Goal: Information Seeking & Learning: Learn about a topic

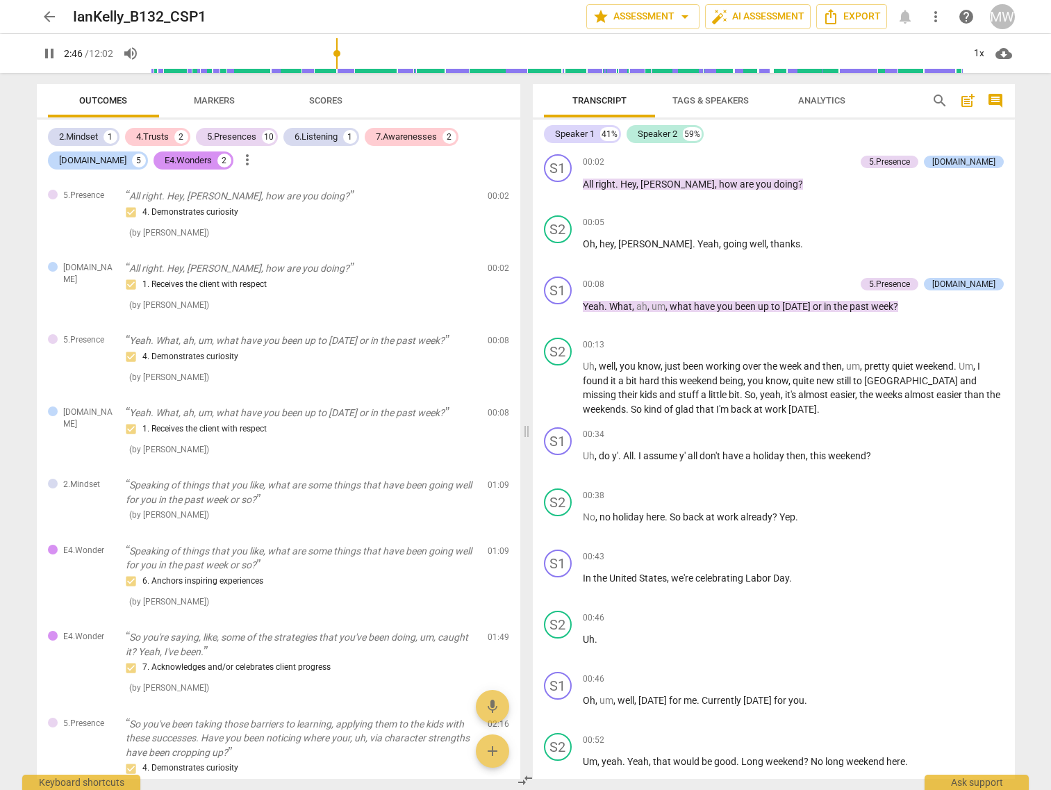
scroll to position [1181, 0]
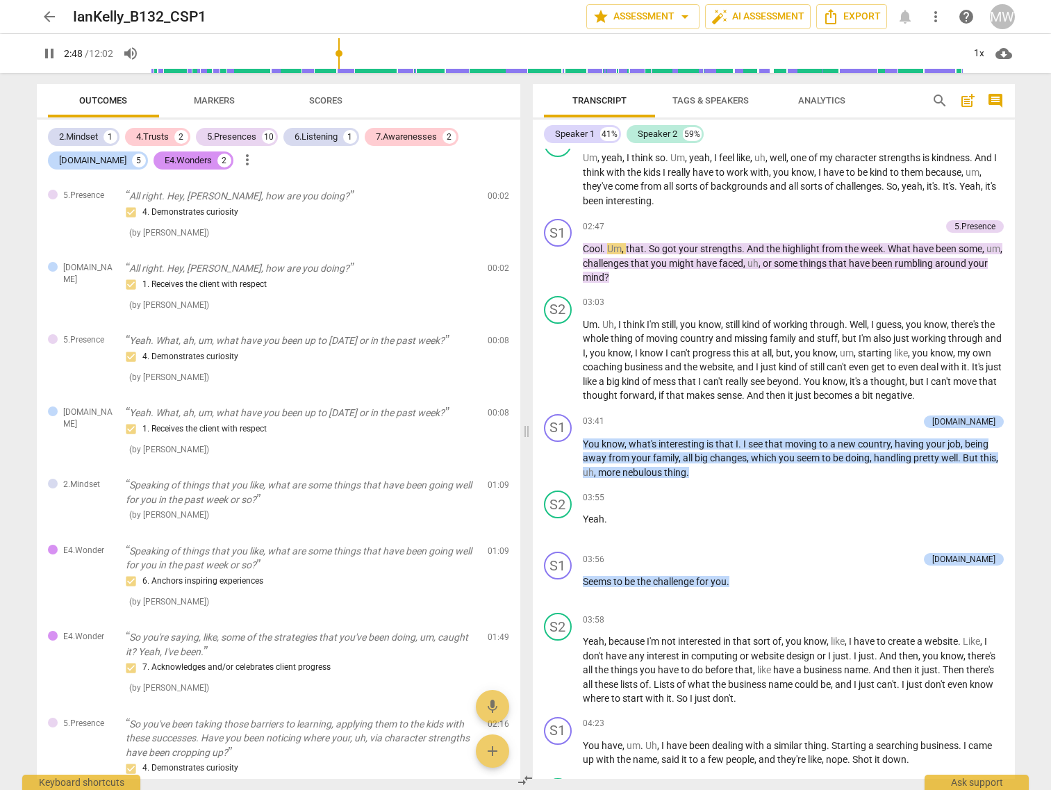
type input "168"
drag, startPoint x: 347, startPoint y: 54, endPoint x: 244, endPoint y: 61, distance: 102.3
click at [244, 61] on input "range" at bounding box center [556, 53] width 815 height 44
click at [47, 56] on span "pause" at bounding box center [49, 53] width 17 height 17
click at [47, 56] on span "play_arrow" at bounding box center [49, 53] width 17 height 17
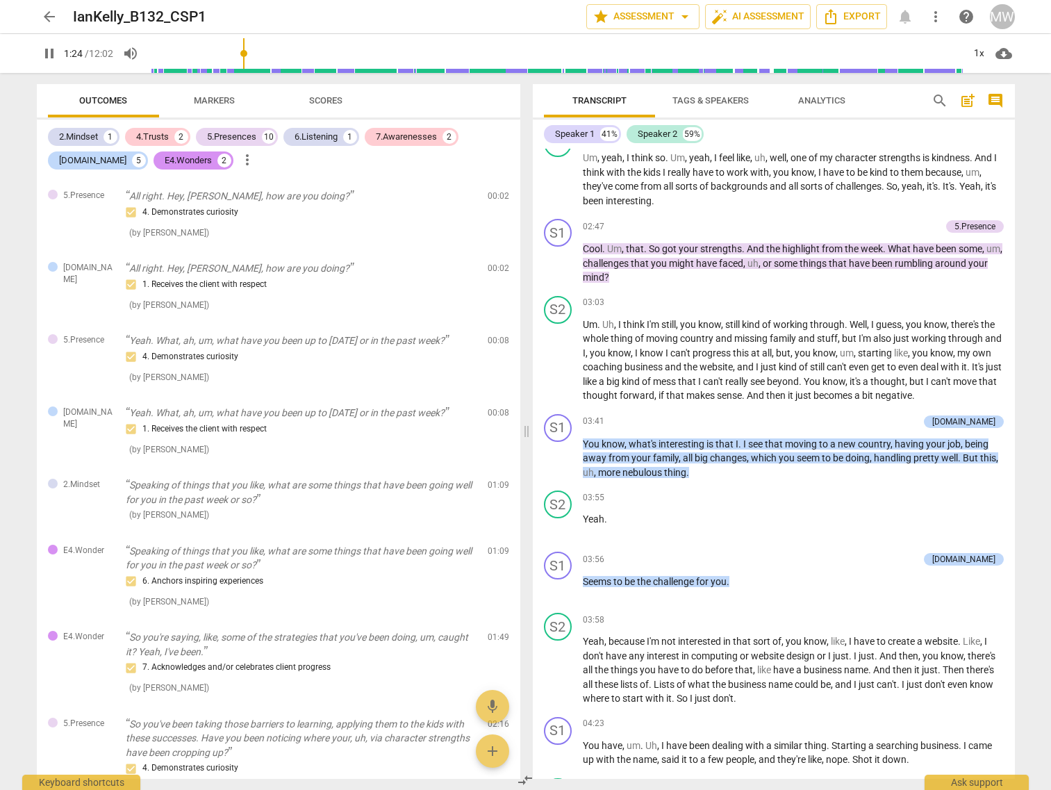
type input "85"
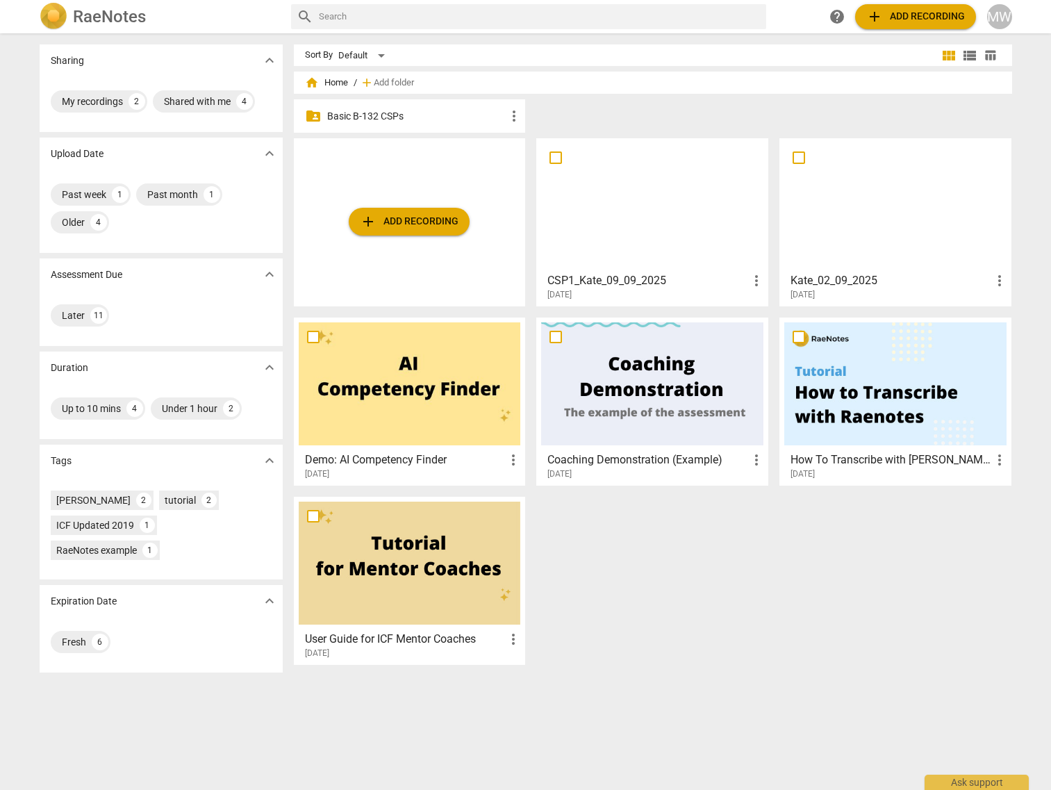
click at [383, 117] on p "Basic B-132 CSPs" at bounding box center [416, 116] width 179 height 15
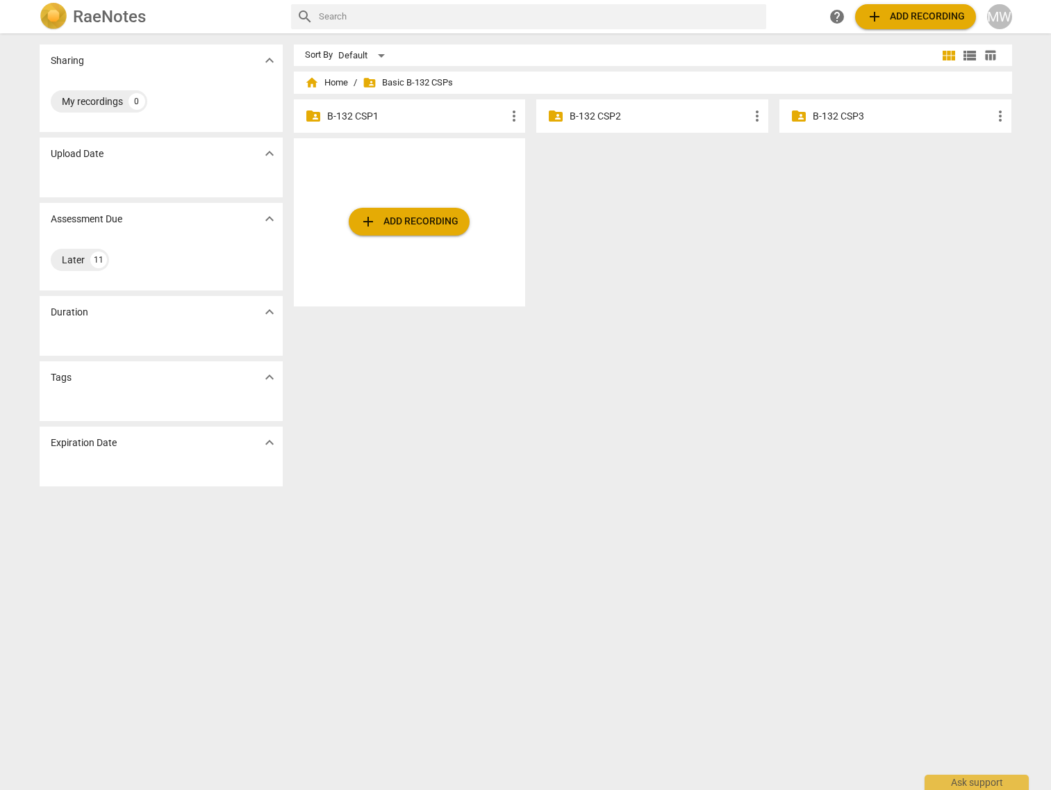
click at [383, 118] on p "B-132 CSP1" at bounding box center [416, 116] width 179 height 15
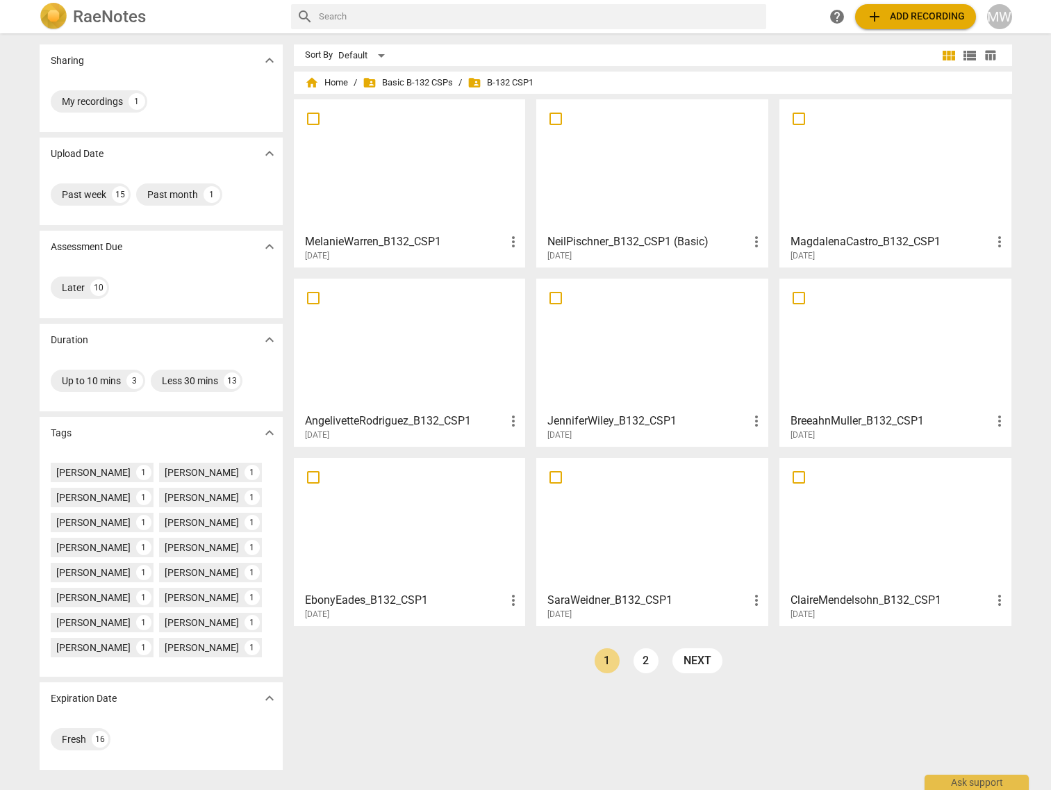
click at [449, 185] on div at bounding box center [410, 165] width 222 height 123
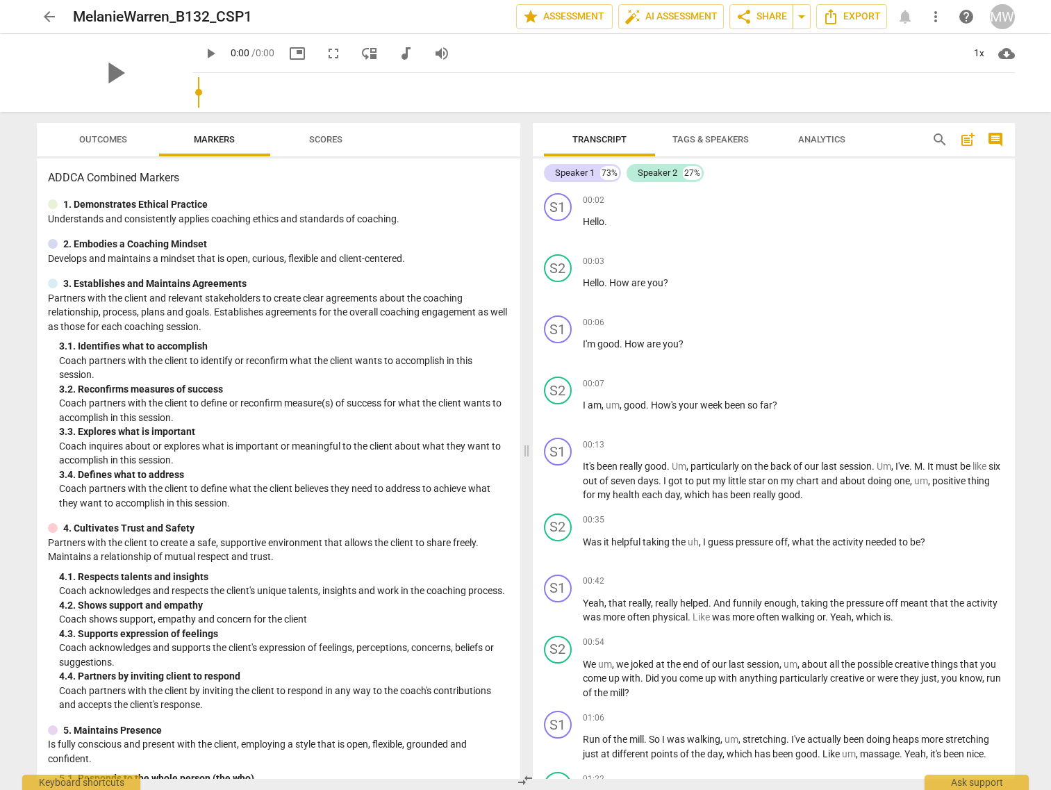
click at [110, 140] on span "Outcomes" at bounding box center [103, 139] width 48 height 10
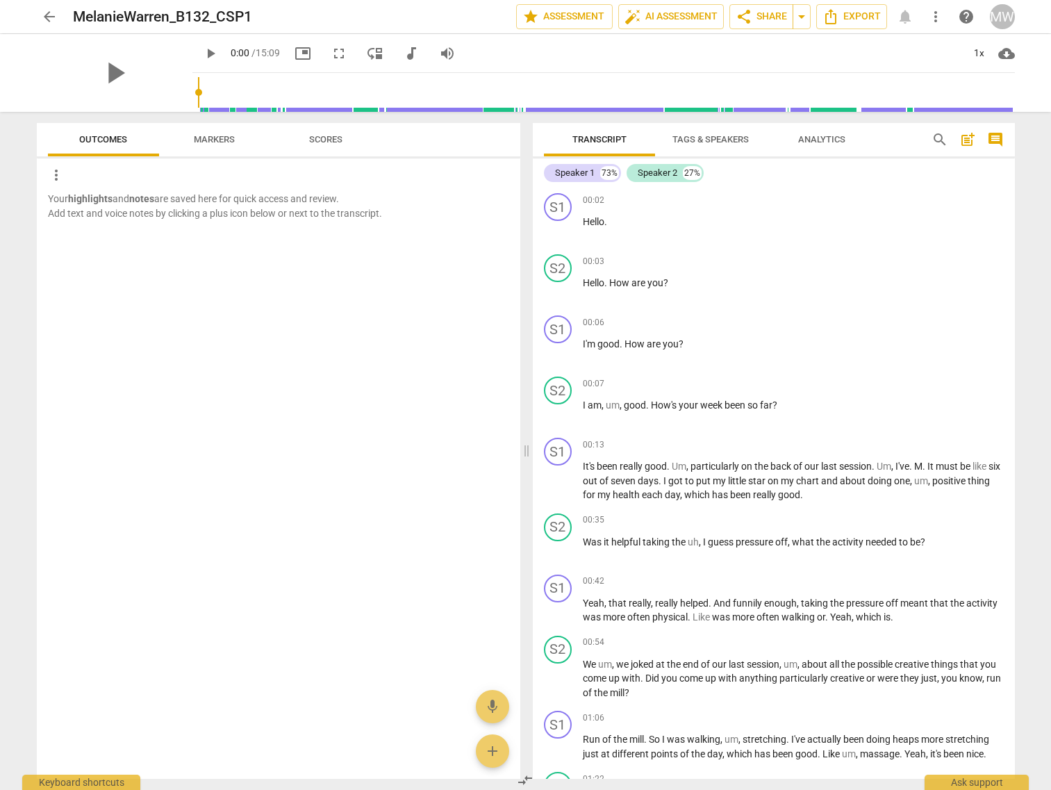
click at [46, 15] on span "arrow_back" at bounding box center [49, 16] width 17 height 17
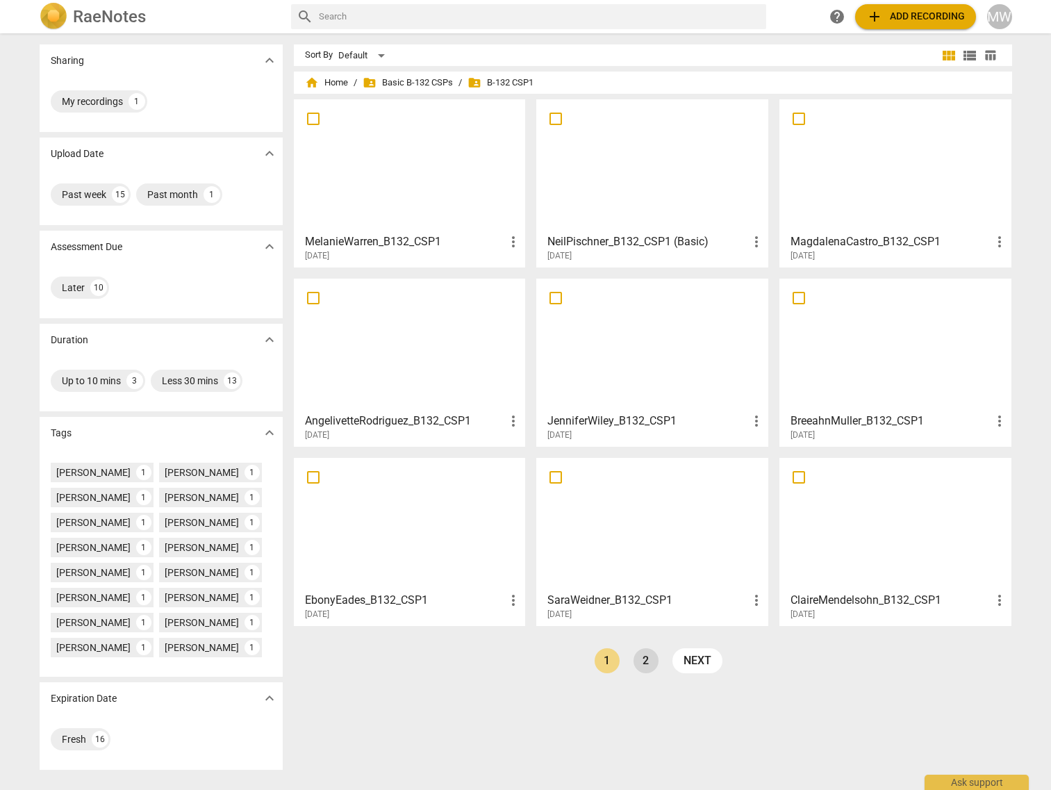
click at [640, 659] on link "2" at bounding box center [645, 660] width 25 height 25
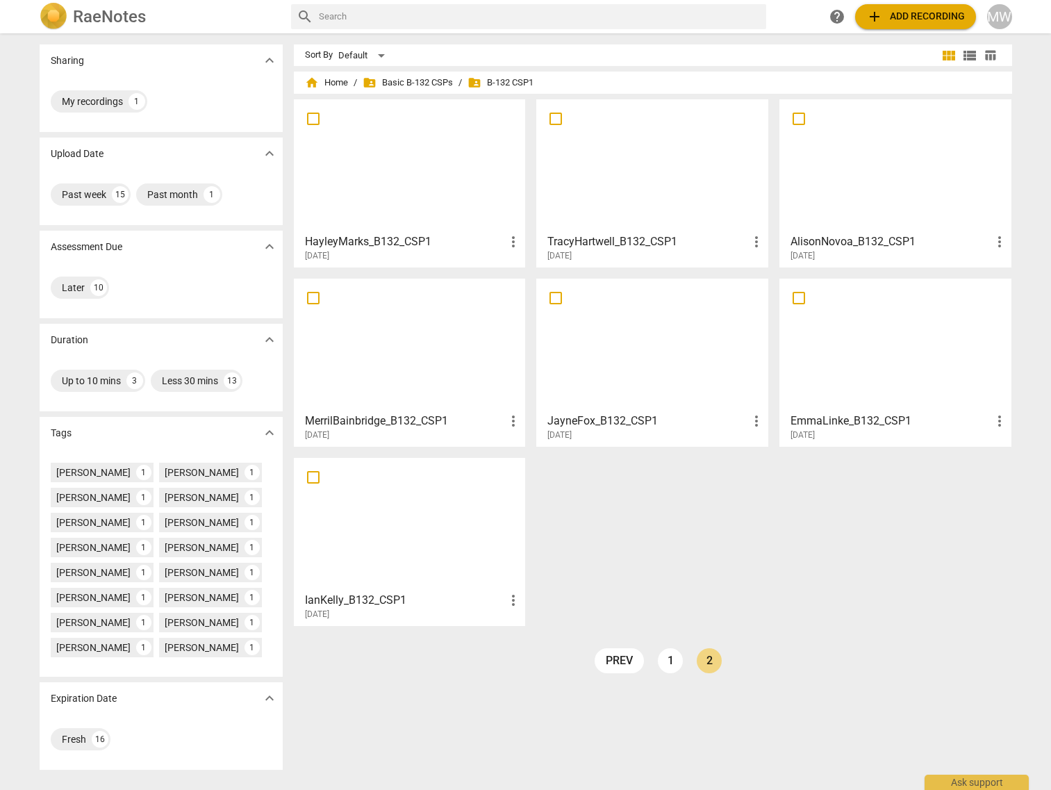
click at [838, 386] on div at bounding box center [895, 344] width 222 height 123
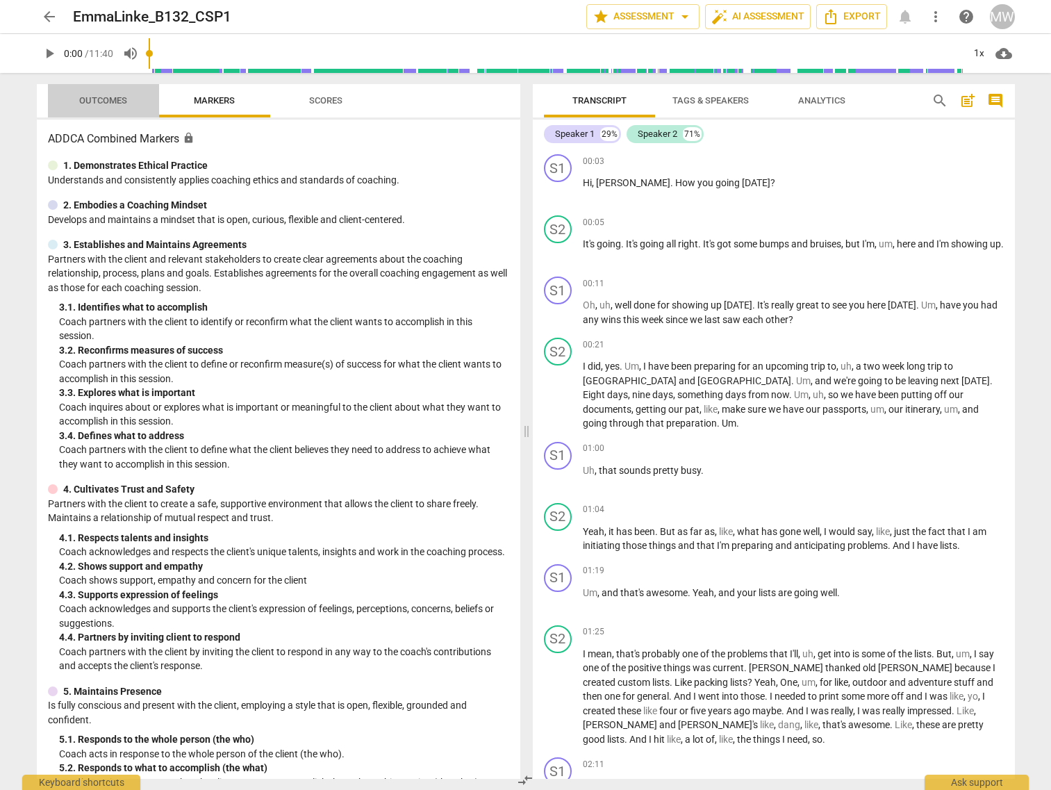
click at [108, 110] on button "Outcomes" at bounding box center [103, 100] width 111 height 33
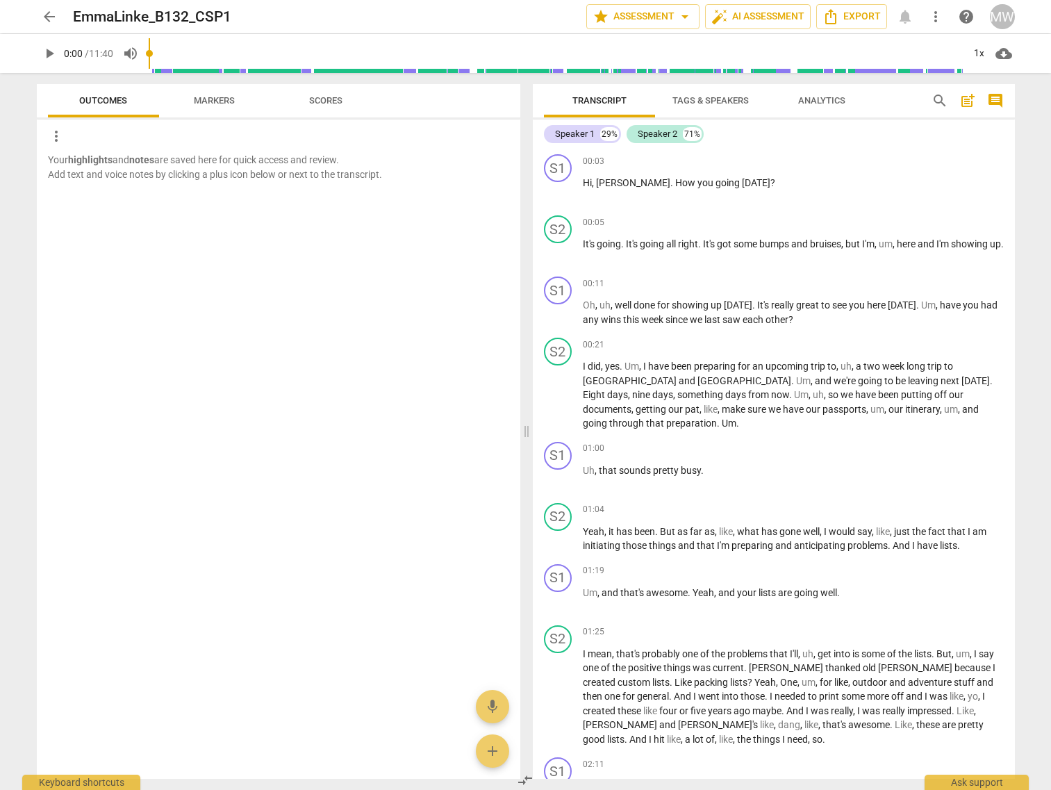
click at [51, 54] on span "play_arrow" at bounding box center [49, 53] width 17 height 17
click at [47, 60] on span "pause" at bounding box center [49, 53] width 17 height 17
drag, startPoint x: 463, startPoint y: 354, endPoint x: 447, endPoint y: 340, distance: 21.7
click at [463, 354] on div "Your highlights and notes are saved here for quick access and review. Add text …" at bounding box center [278, 466] width 483 height 626
click at [51, 58] on span "play_arrow" at bounding box center [49, 53] width 17 height 17
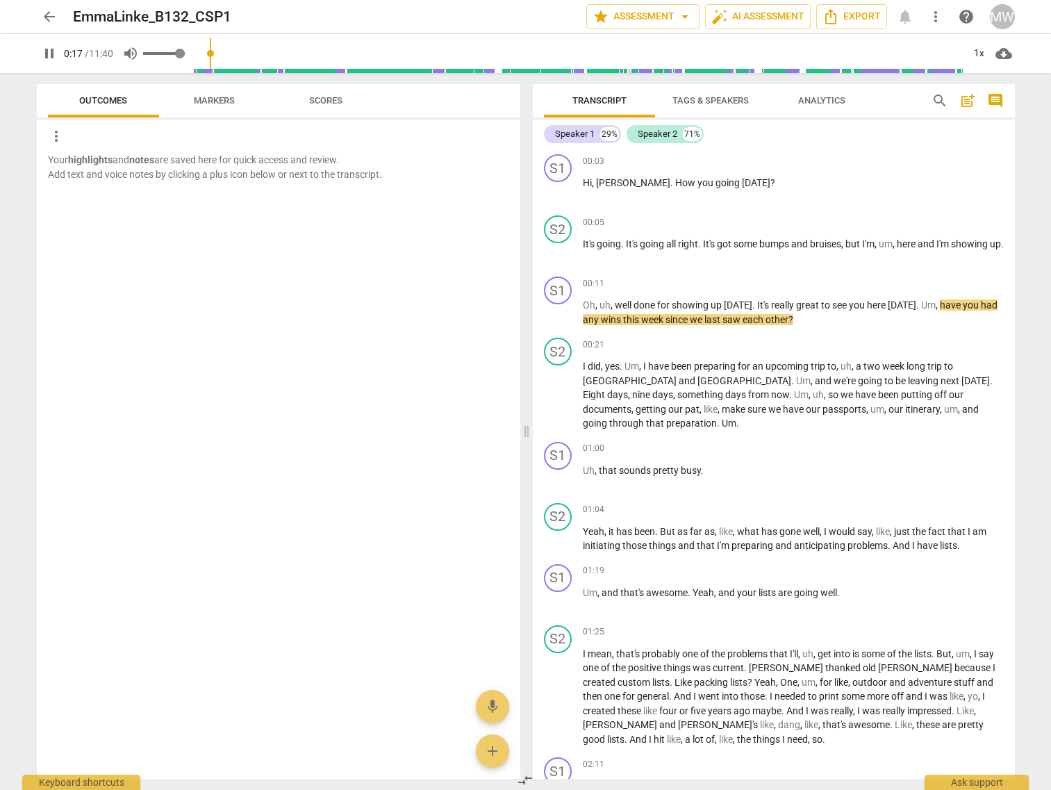
type input "18"
click at [134, 55] on span "volume_up" at bounding box center [130, 53] width 17 height 17
type input "0"
type input "18"
click at [134, 56] on span "volume_off" at bounding box center [130, 53] width 17 height 17
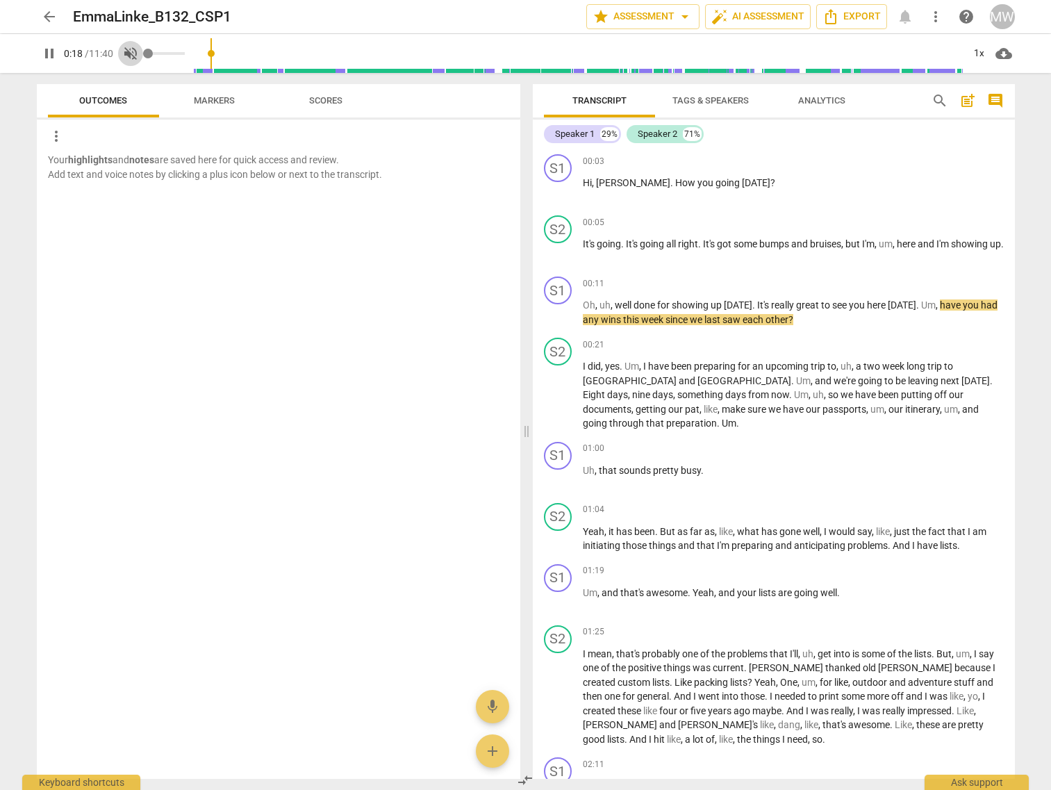
type input "1"
type input "22"
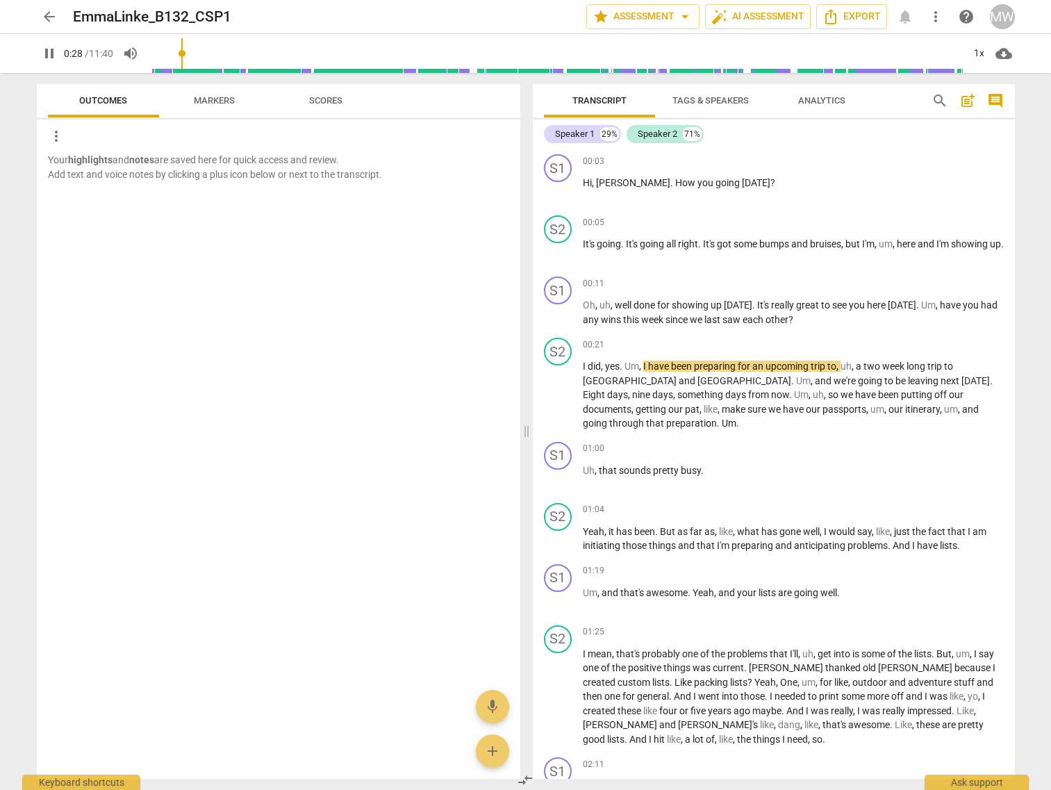
type input "29"
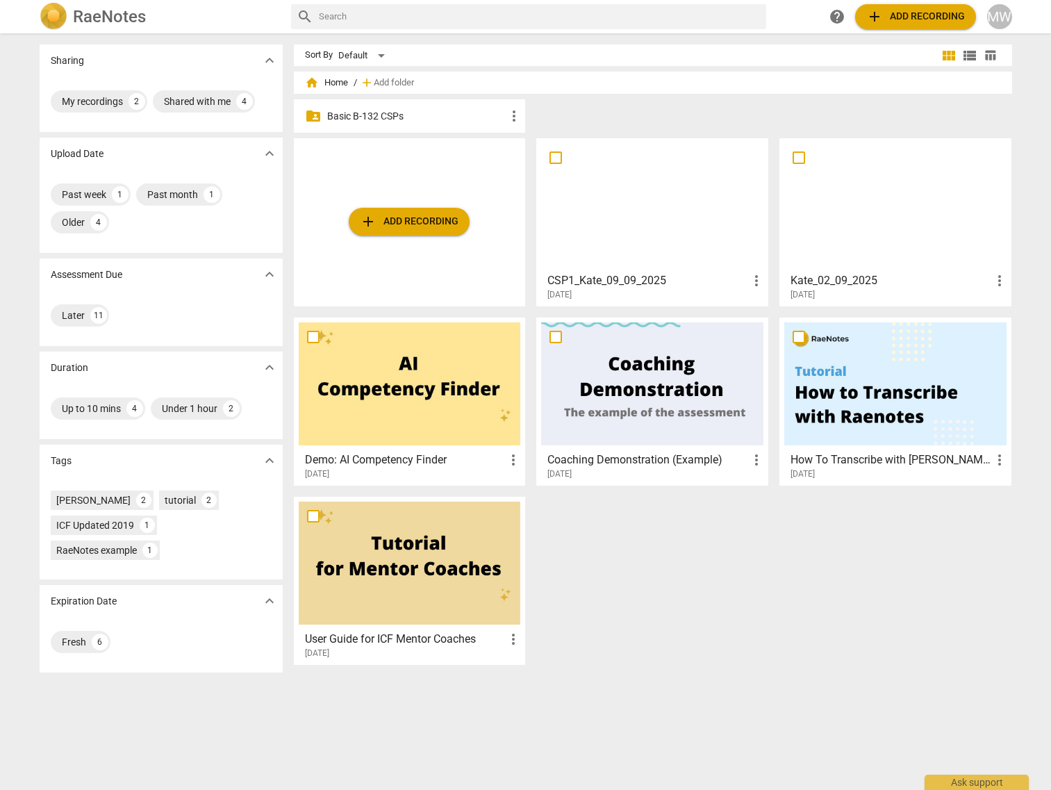
click at [401, 109] on p "Basic B-132 CSPs" at bounding box center [416, 116] width 179 height 15
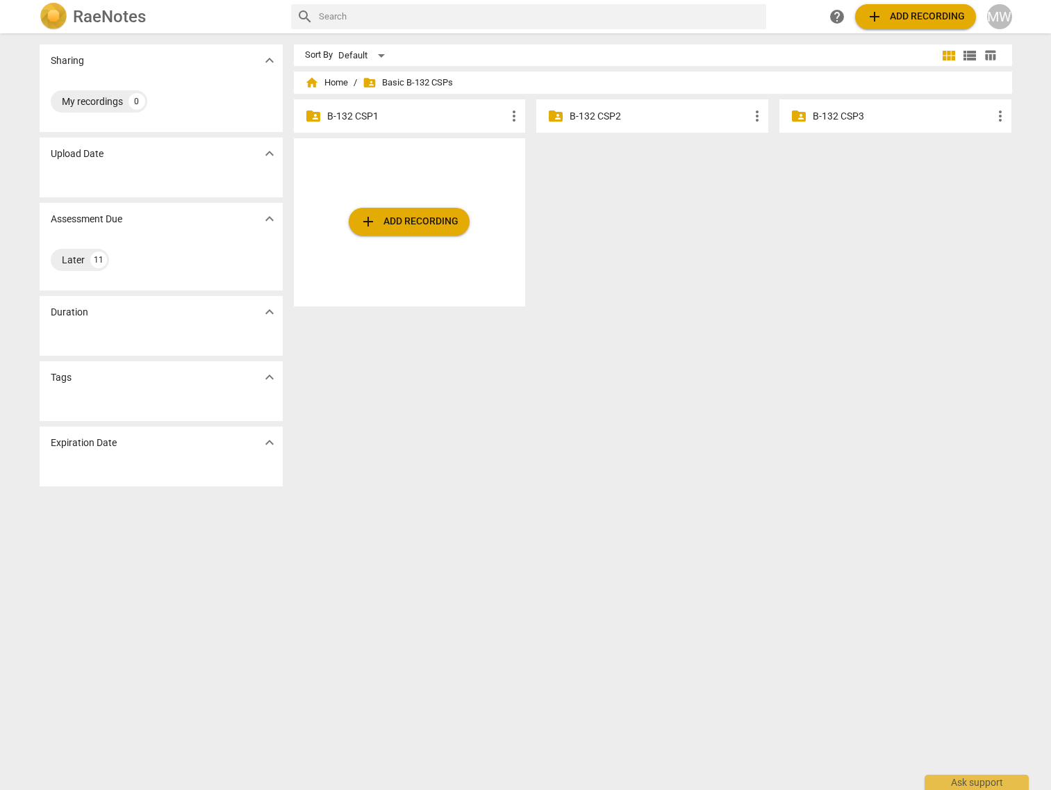
click at [407, 117] on p "B-132 CSP1" at bounding box center [416, 116] width 179 height 15
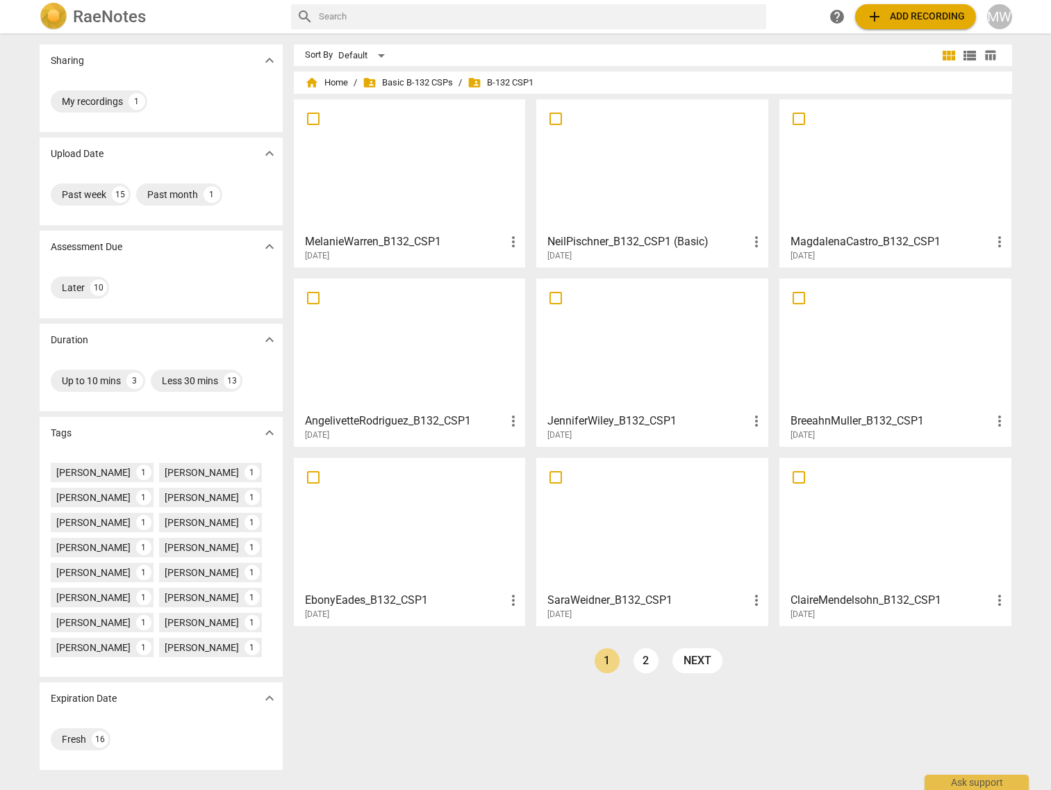
click at [369, 533] on div at bounding box center [410, 524] width 222 height 123
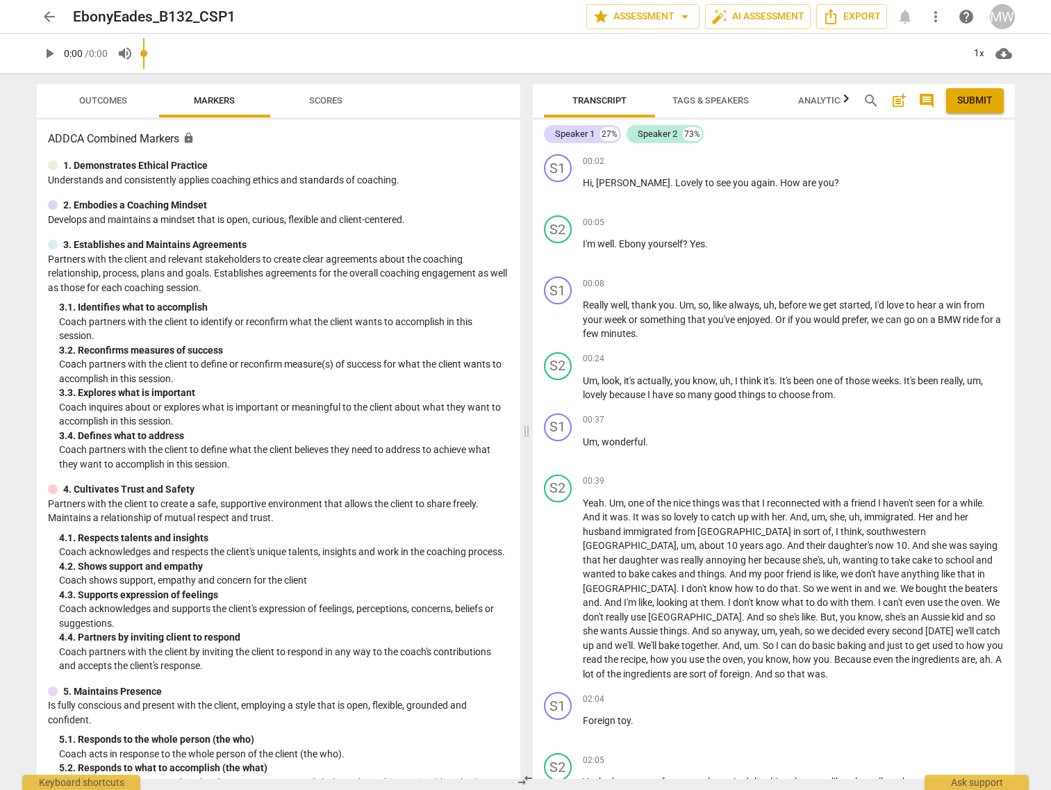
click at [89, 95] on span "Outcomes" at bounding box center [103, 100] width 48 height 10
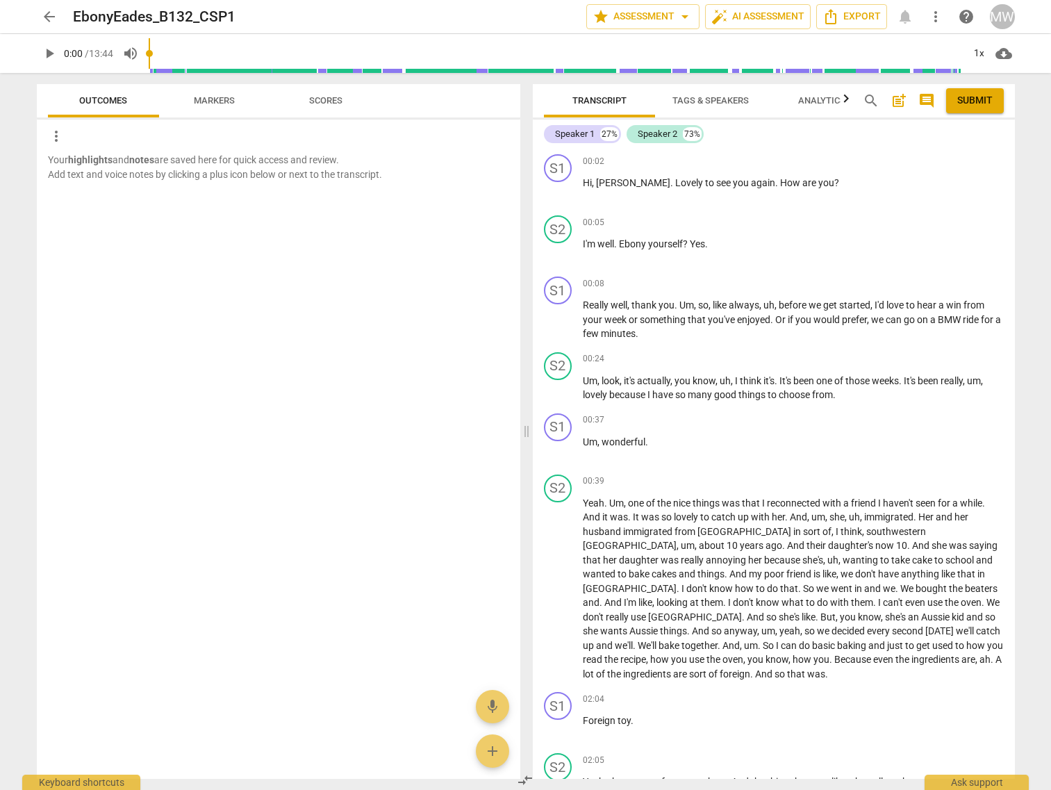
click at [219, 109] on span "Markers" at bounding box center [214, 101] width 74 height 19
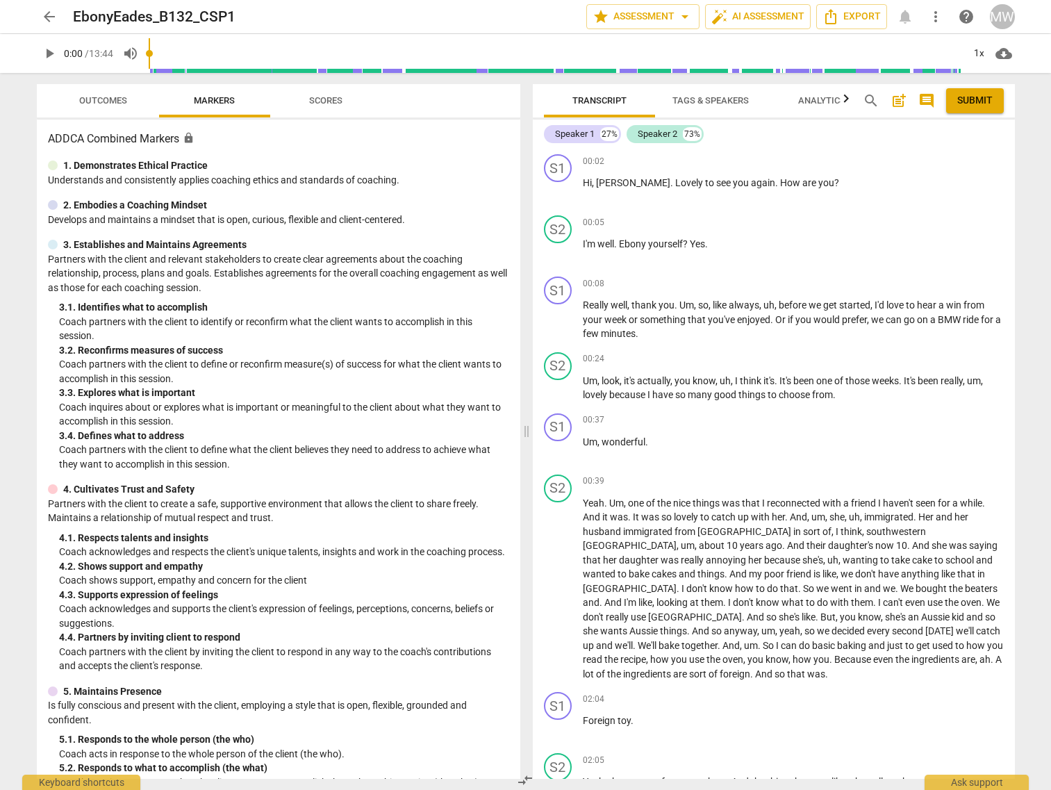
click at [52, 58] on span "play_arrow" at bounding box center [49, 53] width 17 height 17
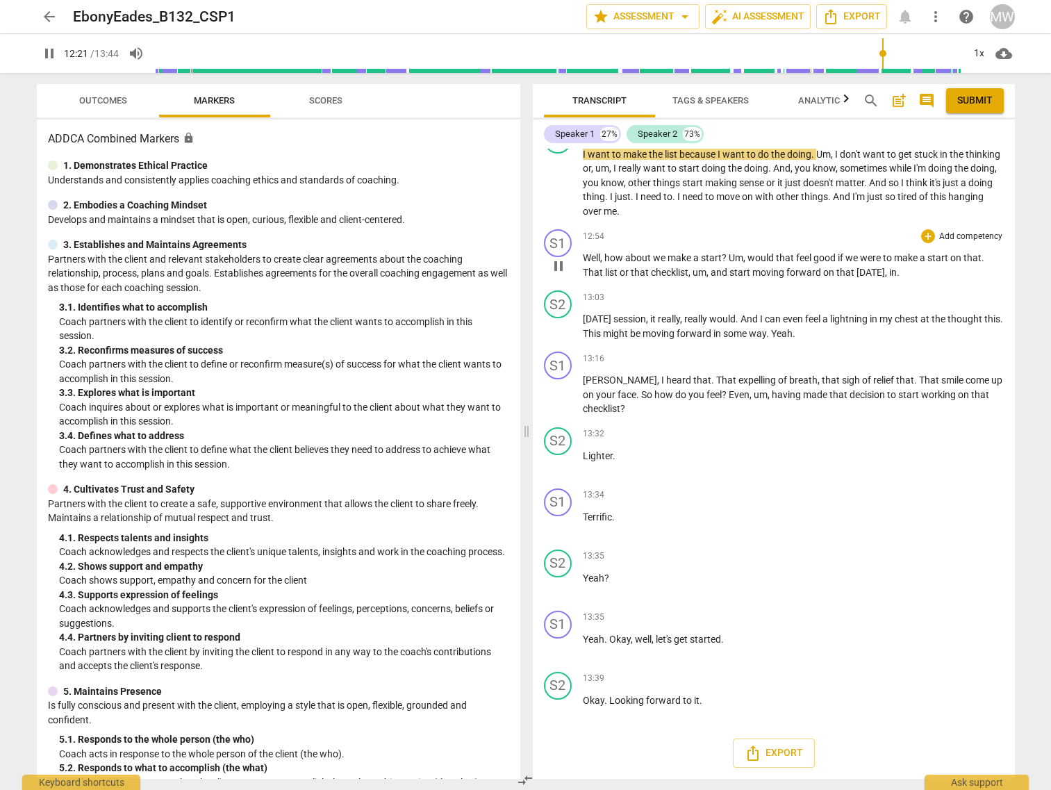
scroll to position [2707, 0]
type input "824"
click at [55, 19] on span "arrow_back" at bounding box center [49, 16] width 17 height 17
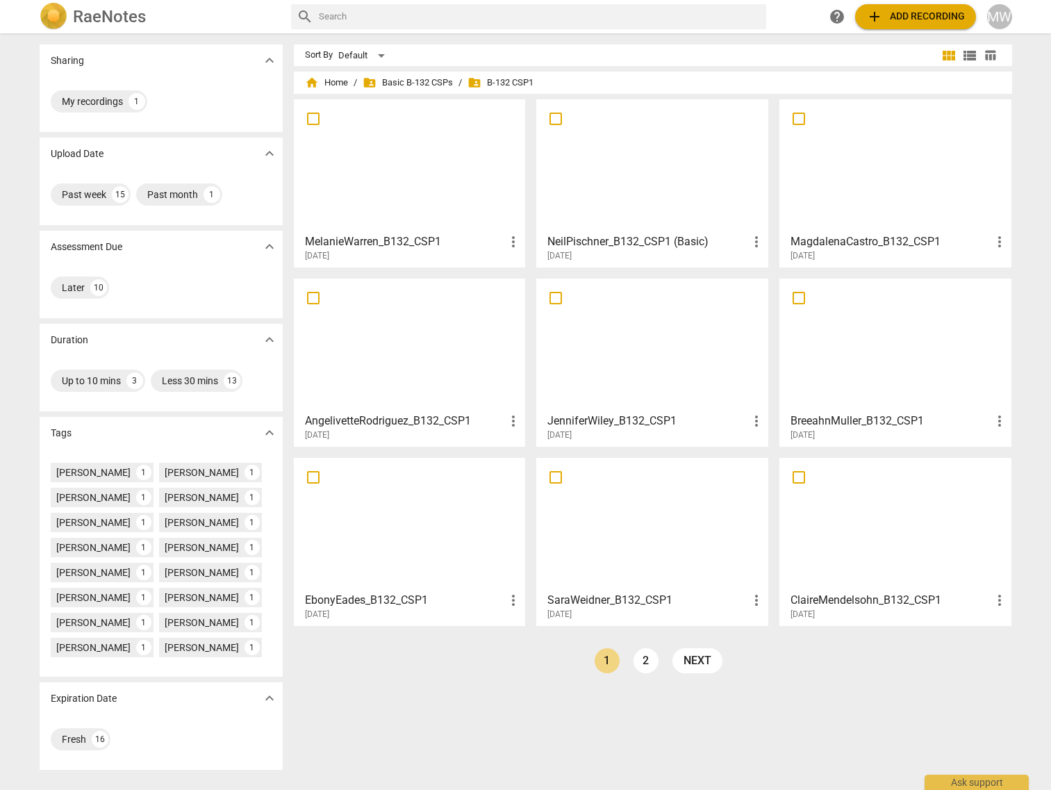
click at [404, 534] on div at bounding box center [410, 524] width 222 height 123
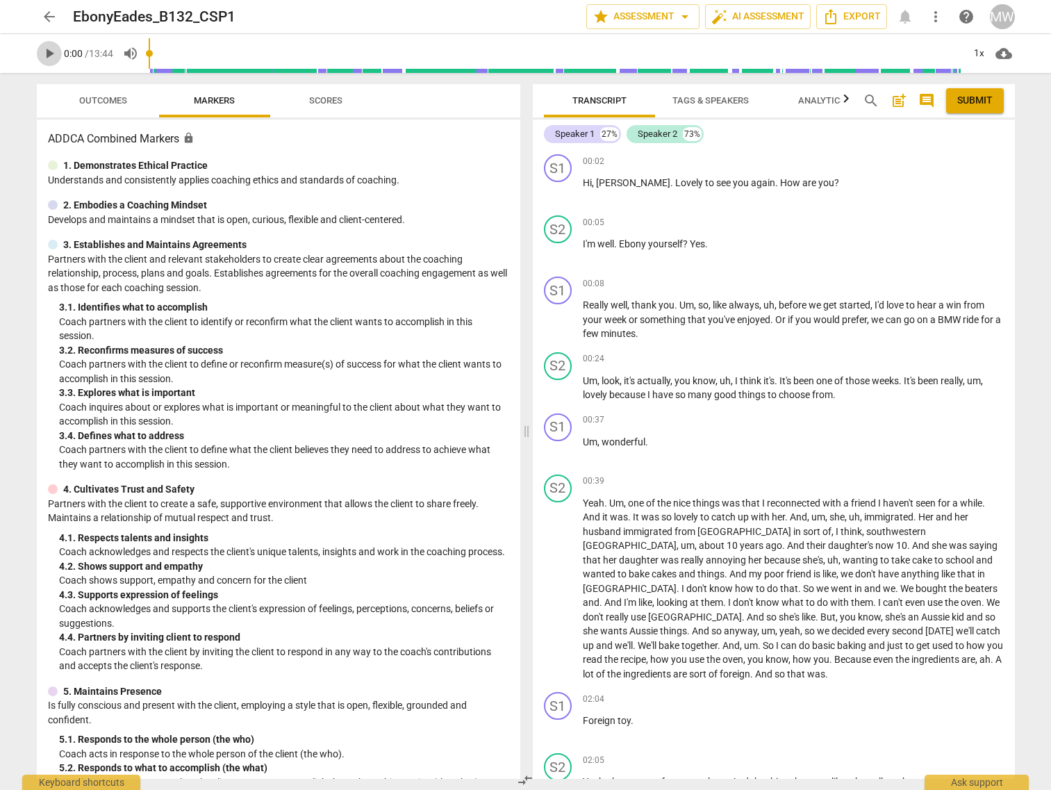
click at [52, 60] on span "play_arrow" at bounding box center [49, 53] width 17 height 17
click at [52, 58] on span "pause" at bounding box center [49, 53] width 17 height 17
type input "2"
click at [920, 101] on span "comment" at bounding box center [926, 100] width 17 height 17
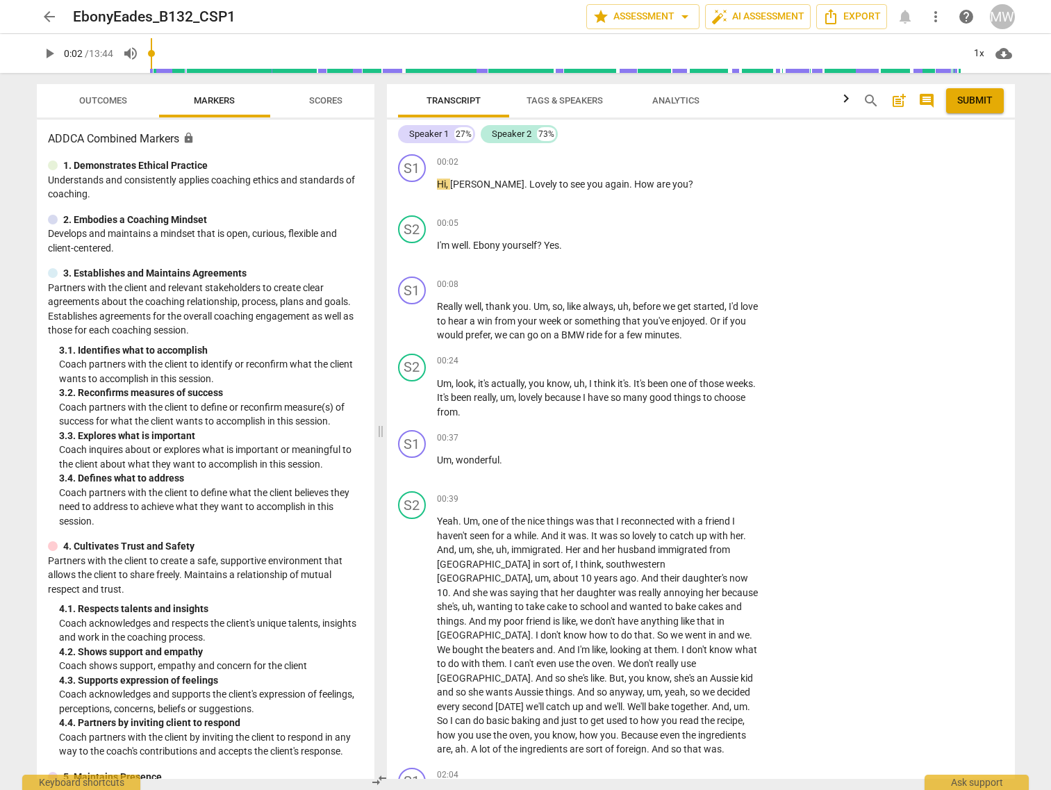
click at [924, 97] on span "comment" at bounding box center [926, 100] width 17 height 17
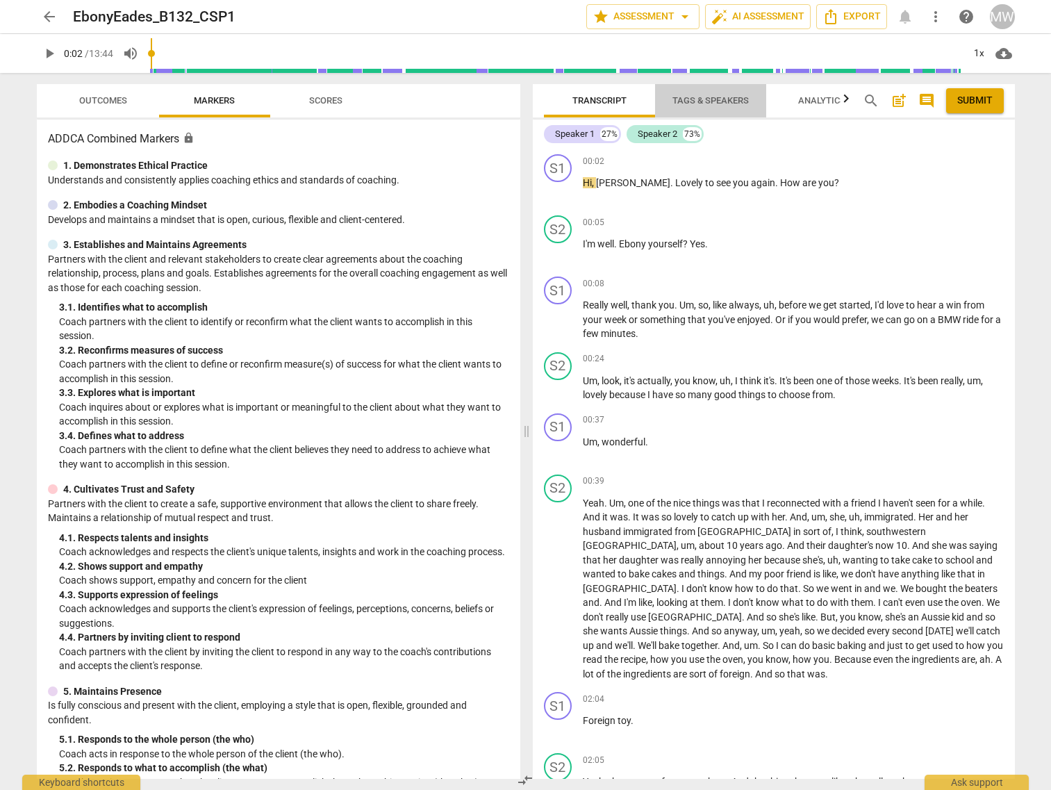
click at [735, 103] on span "Tags & Speakers" at bounding box center [710, 100] width 76 height 10
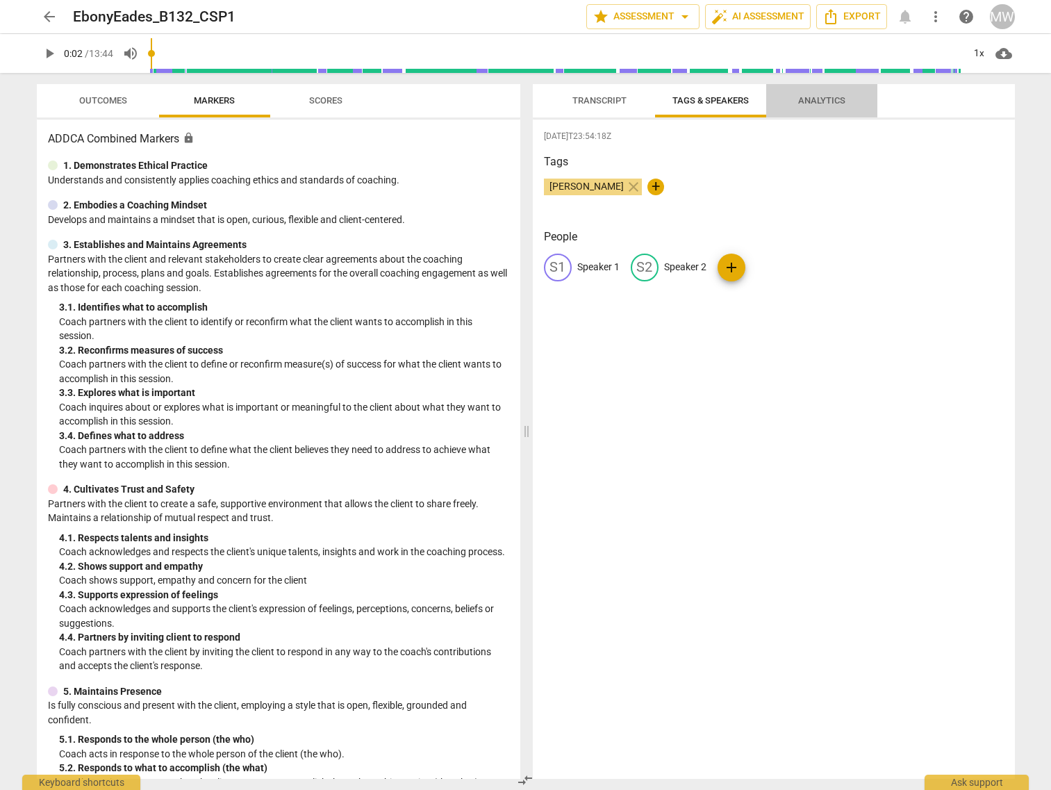
click at [827, 97] on span "Analytics" at bounding box center [821, 100] width 47 height 10
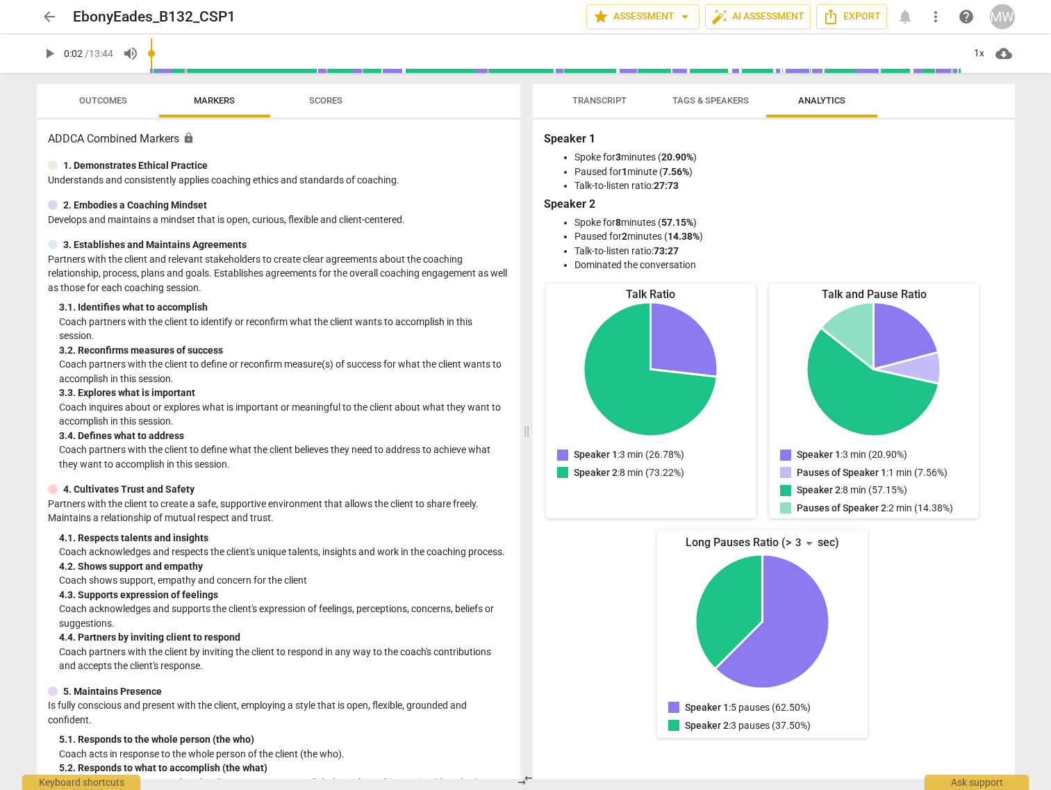
click at [115, 108] on span "Outcomes" at bounding box center [103, 101] width 81 height 19
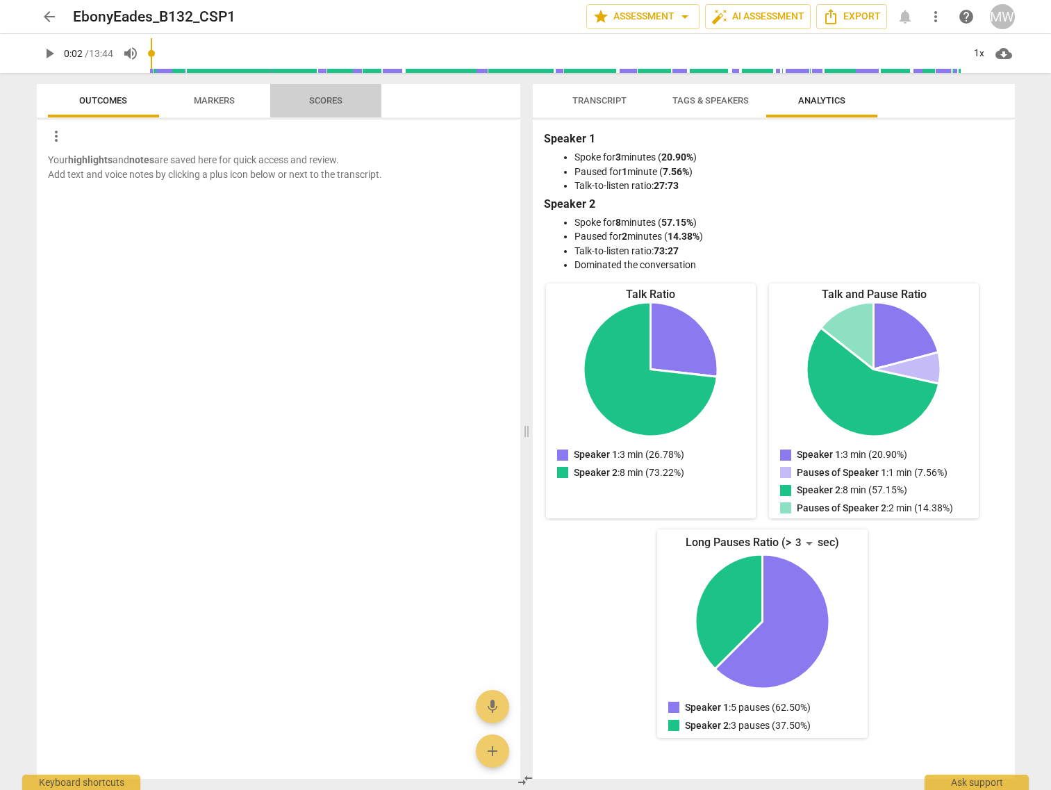
click at [334, 89] on button "Scores" at bounding box center [325, 100] width 111 height 33
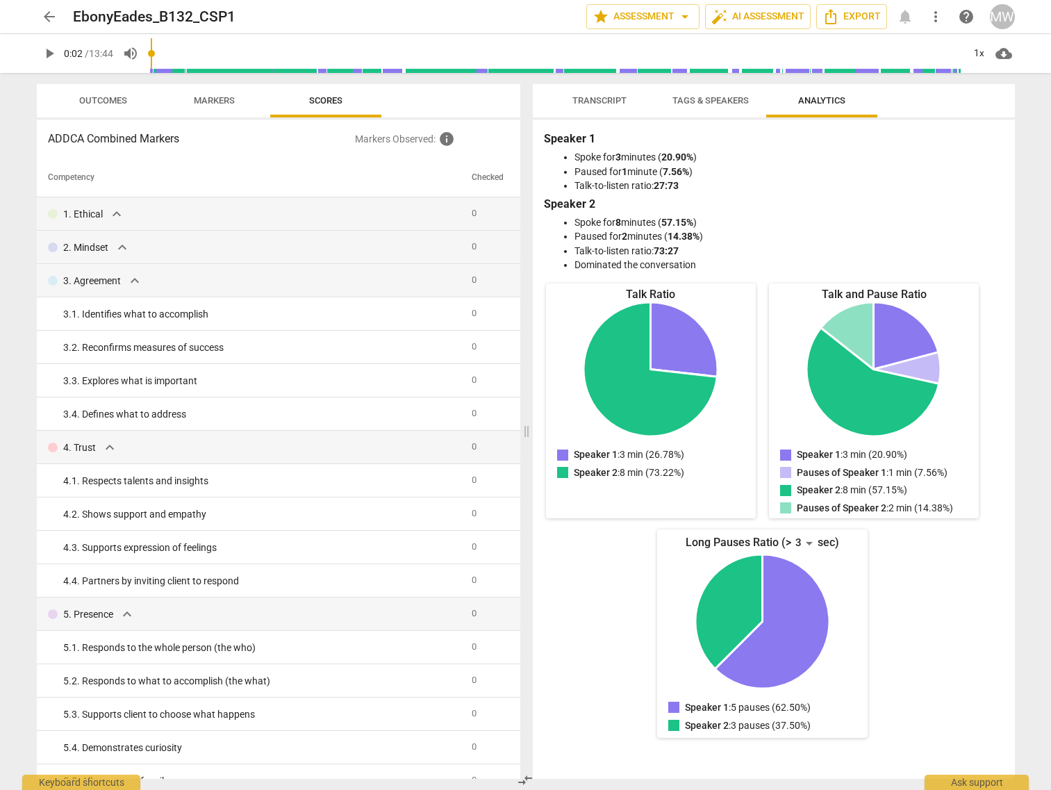
click at [217, 110] on button "Markers" at bounding box center [214, 100] width 111 height 33
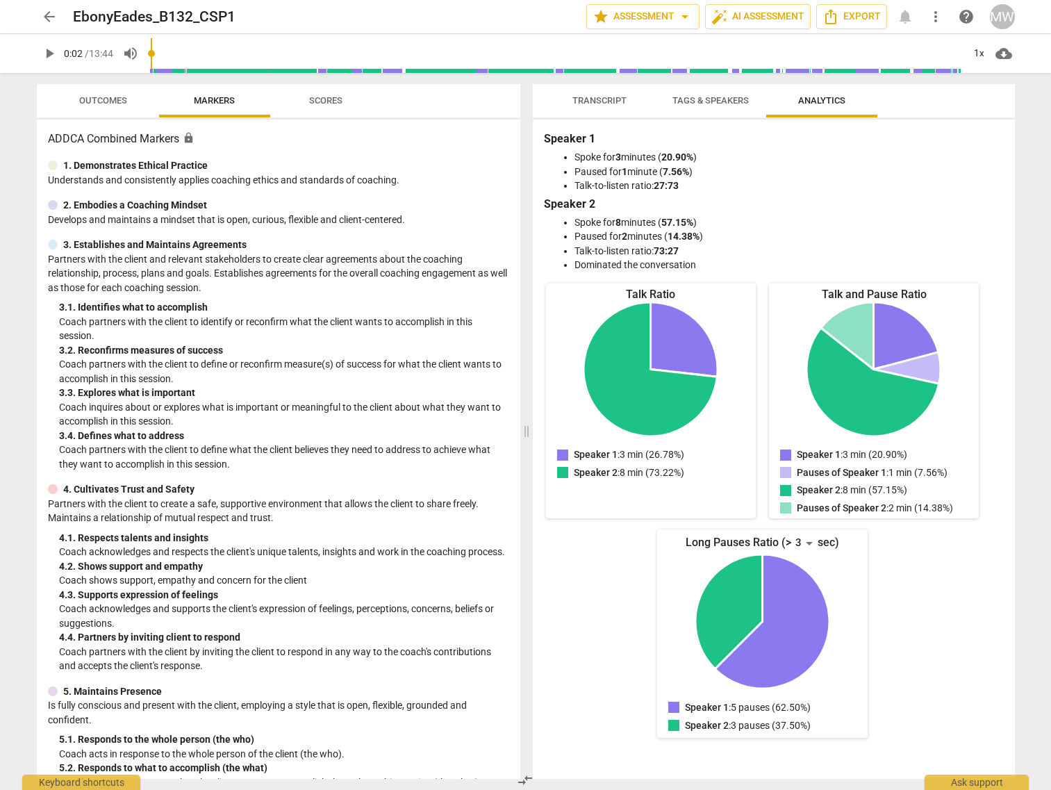
click at [48, 20] on span "arrow_back" at bounding box center [49, 16] width 17 height 17
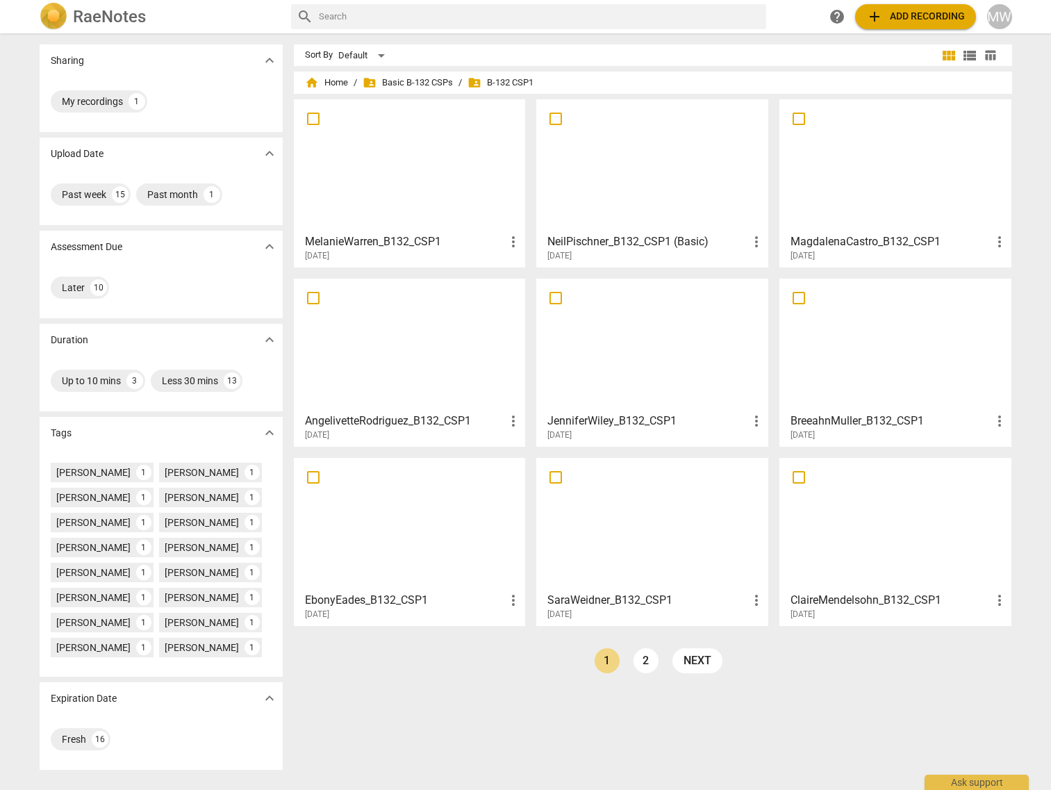
click at [949, 357] on div at bounding box center [895, 344] width 222 height 123
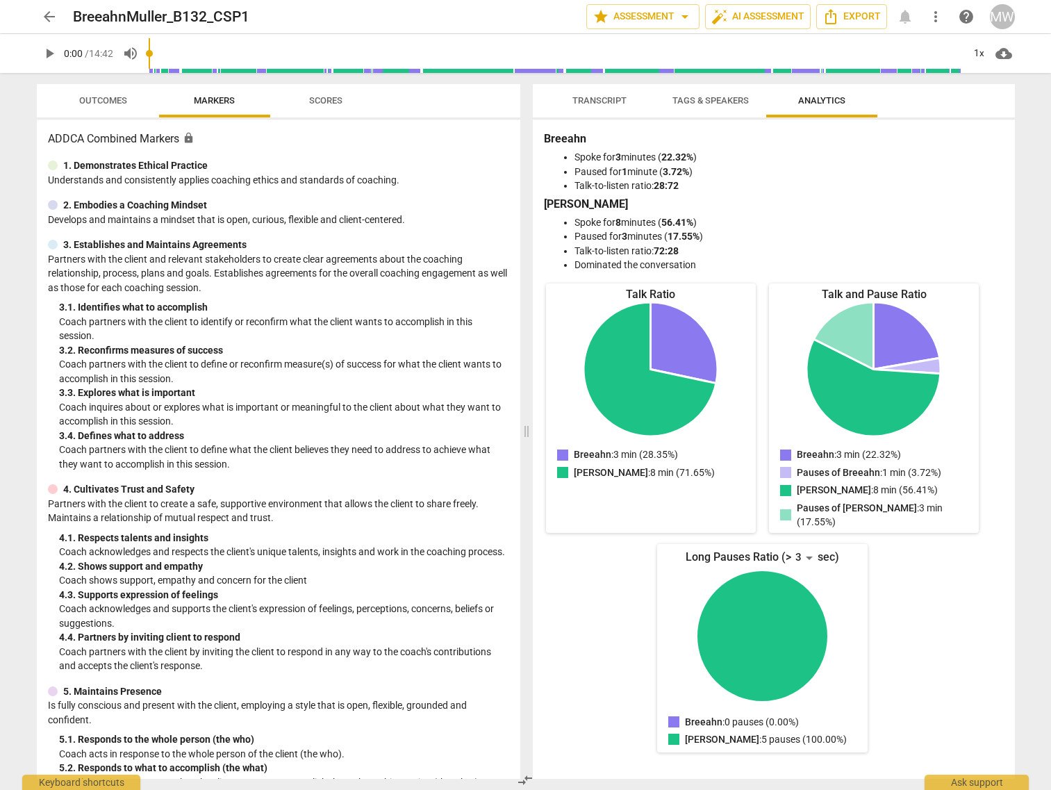
click at [51, 56] on span "play_arrow" at bounding box center [49, 53] width 17 height 17
drag, startPoint x: 292, startPoint y: 56, endPoint x: 188, endPoint y: 72, distance: 106.1
click at [188, 72] on input "range" at bounding box center [556, 53] width 815 height 44
click at [572, 103] on span "Transcript" at bounding box center [599, 100] width 54 height 10
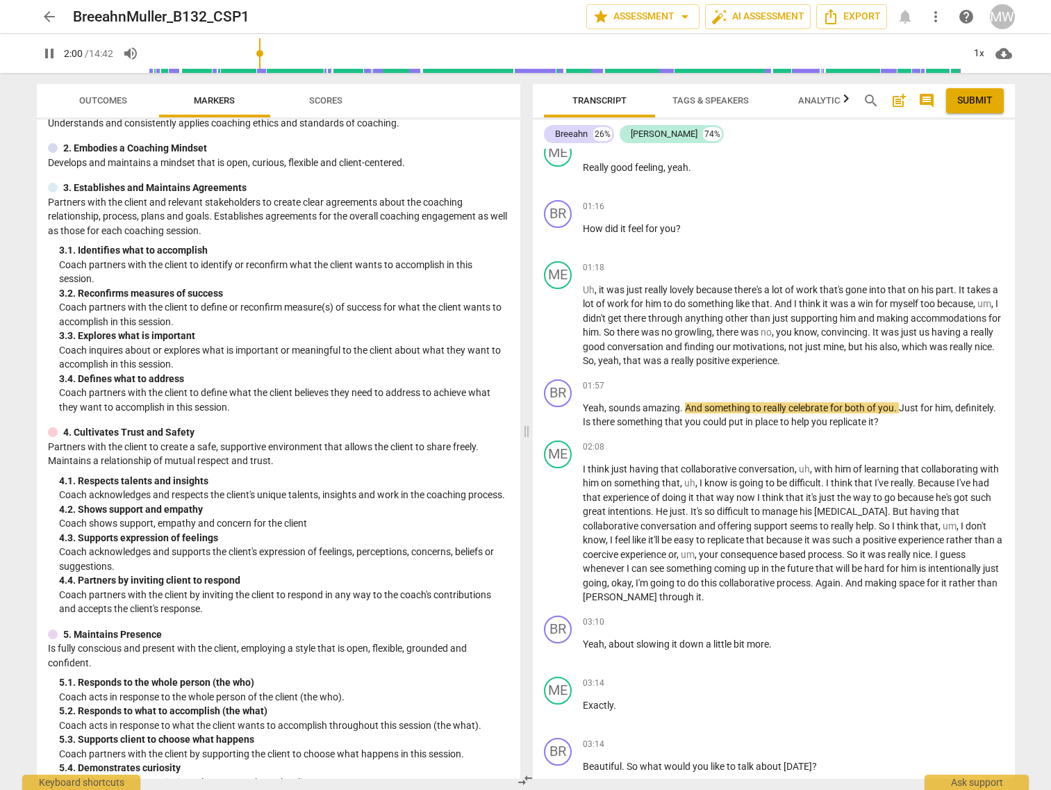
scroll to position [69, 0]
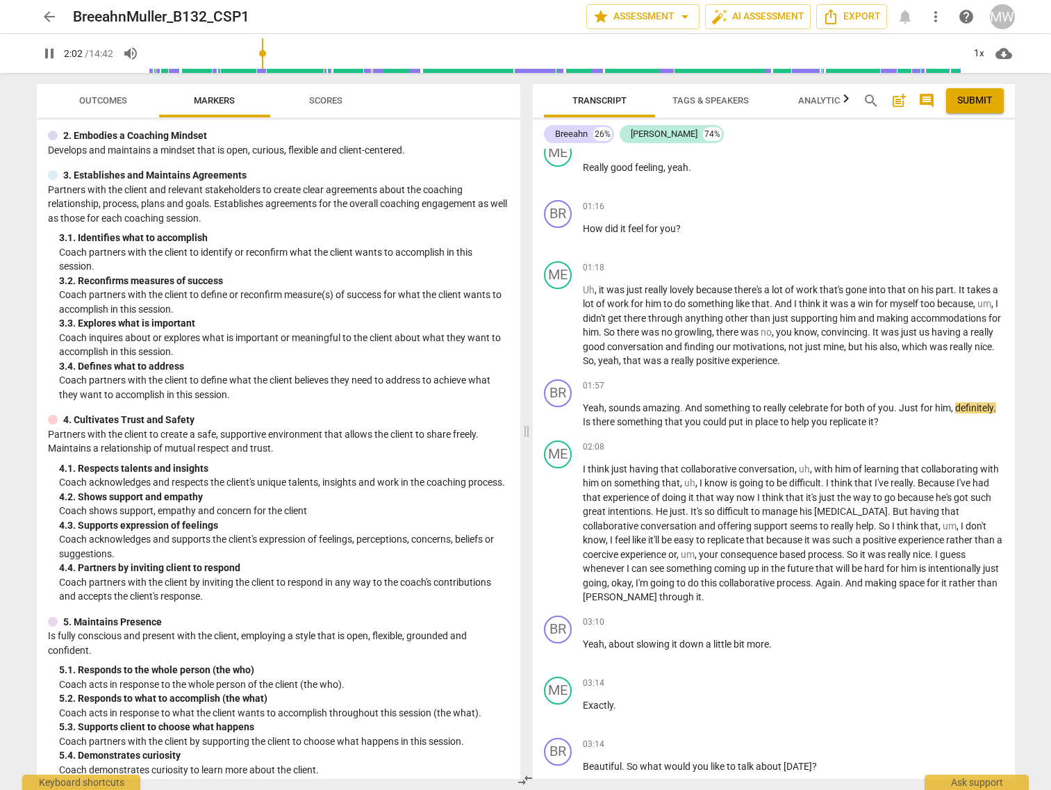
click at [108, 85] on button "Outcomes" at bounding box center [103, 100] width 111 height 33
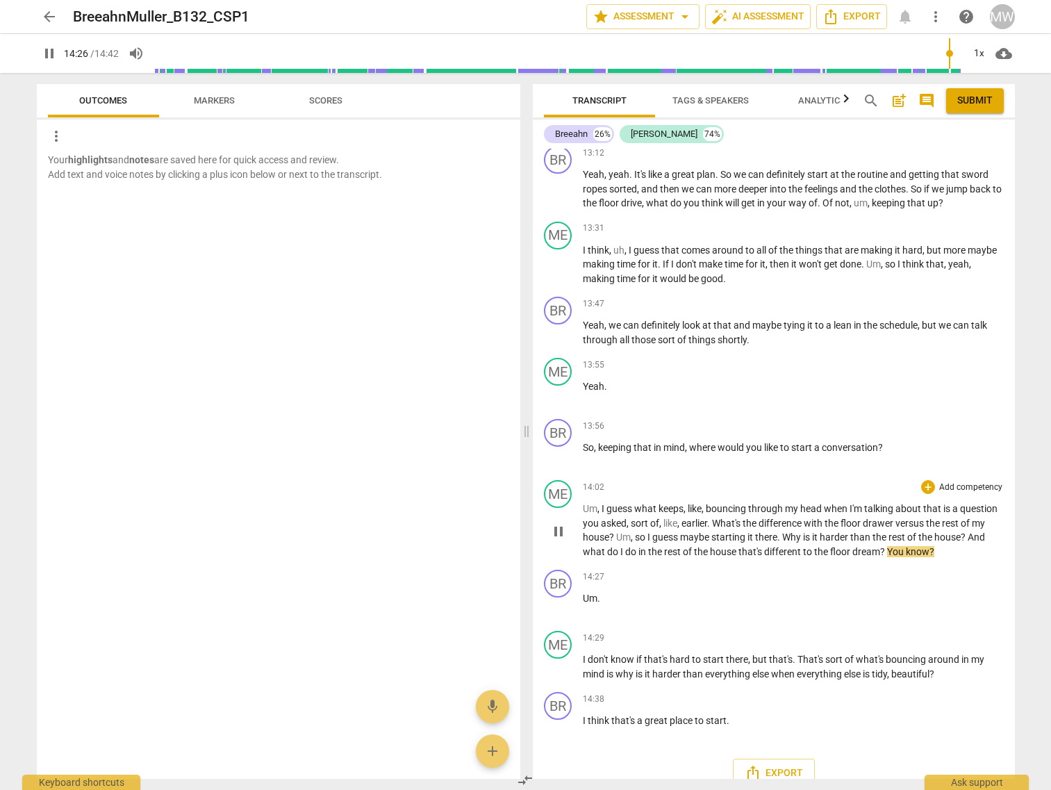
scroll to position [3254, 0]
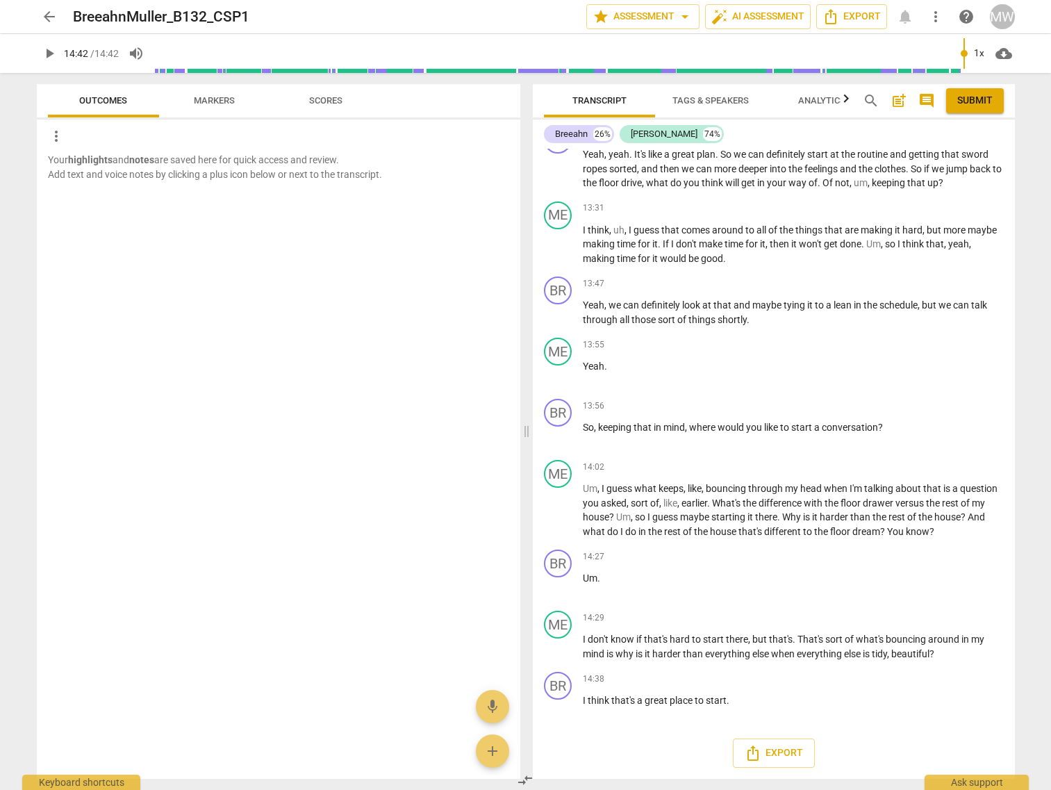
type input "882"
click at [54, 14] on span "arrow_back" at bounding box center [49, 16] width 17 height 17
